Goal: Go to known website: Access a specific website the user already knows

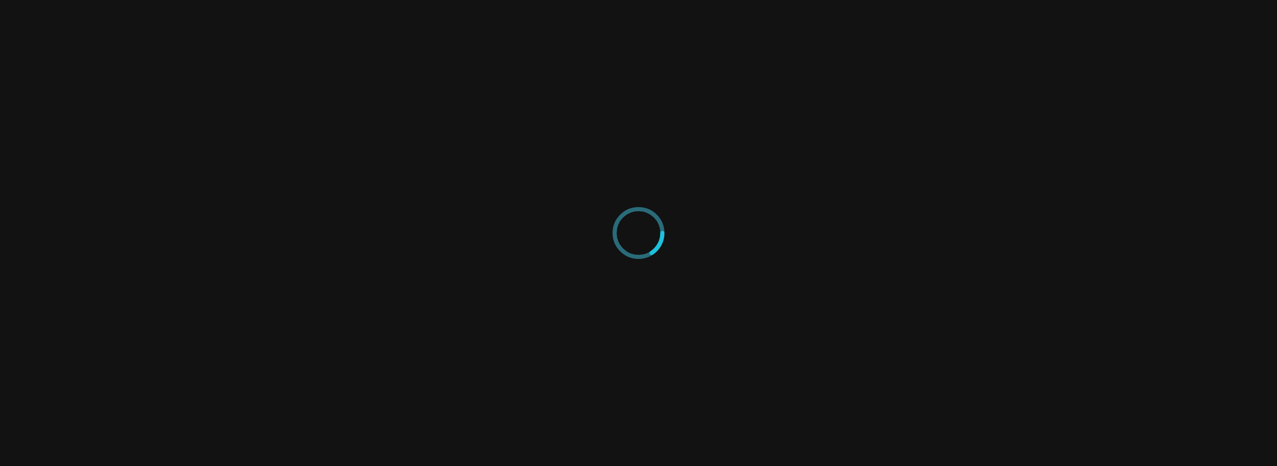
click at [869, 270] on div at bounding box center [638, 233] width 1277 height 466
